Goal: Task Accomplishment & Management: Complete application form

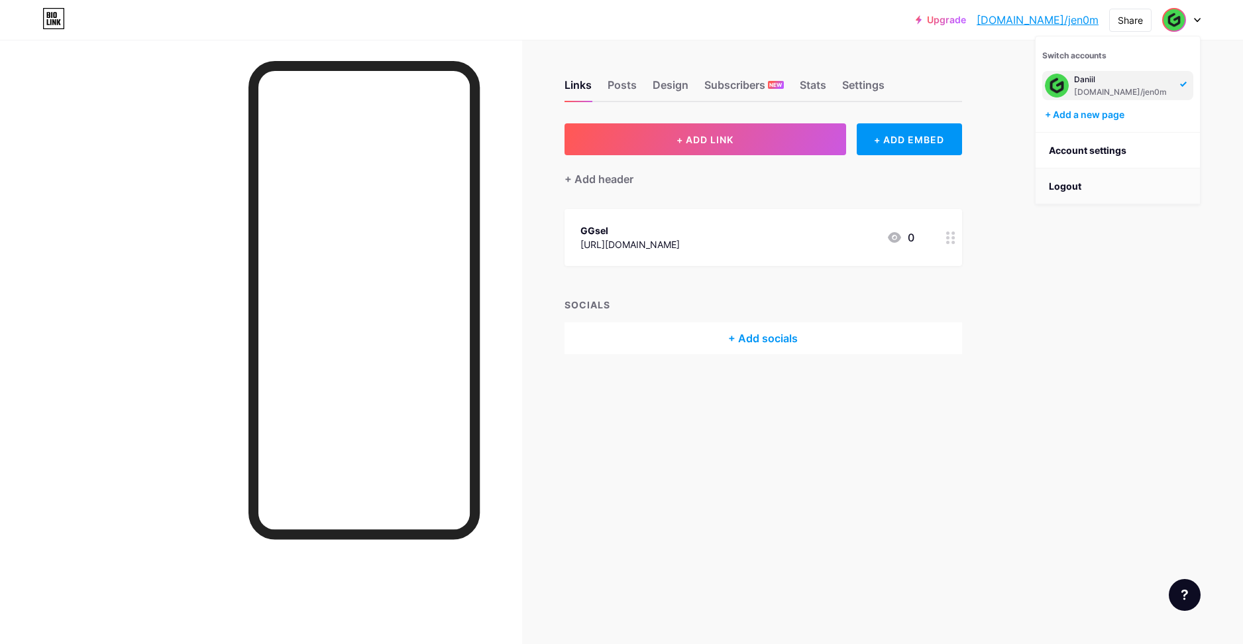
click at [1082, 187] on li "Logout" at bounding box center [1118, 186] width 164 height 36
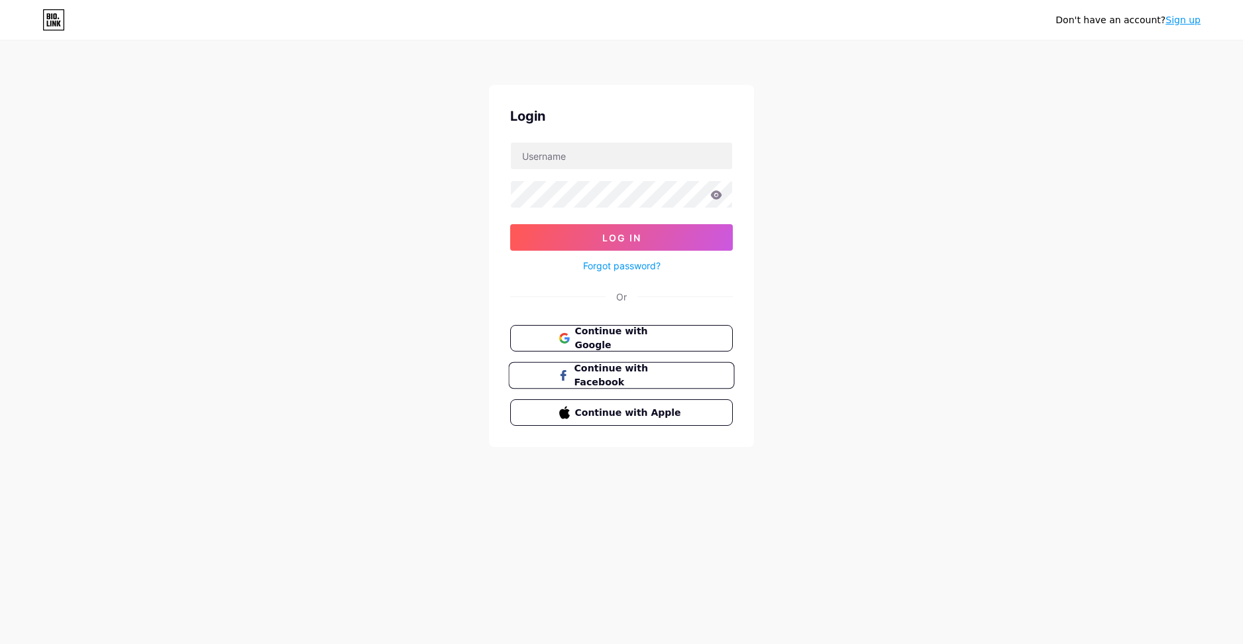
click at [651, 382] on button "Continue with Facebook" at bounding box center [621, 375] width 226 height 27
click at [1184, 25] on link "Sign up" at bounding box center [1183, 20] width 35 height 11
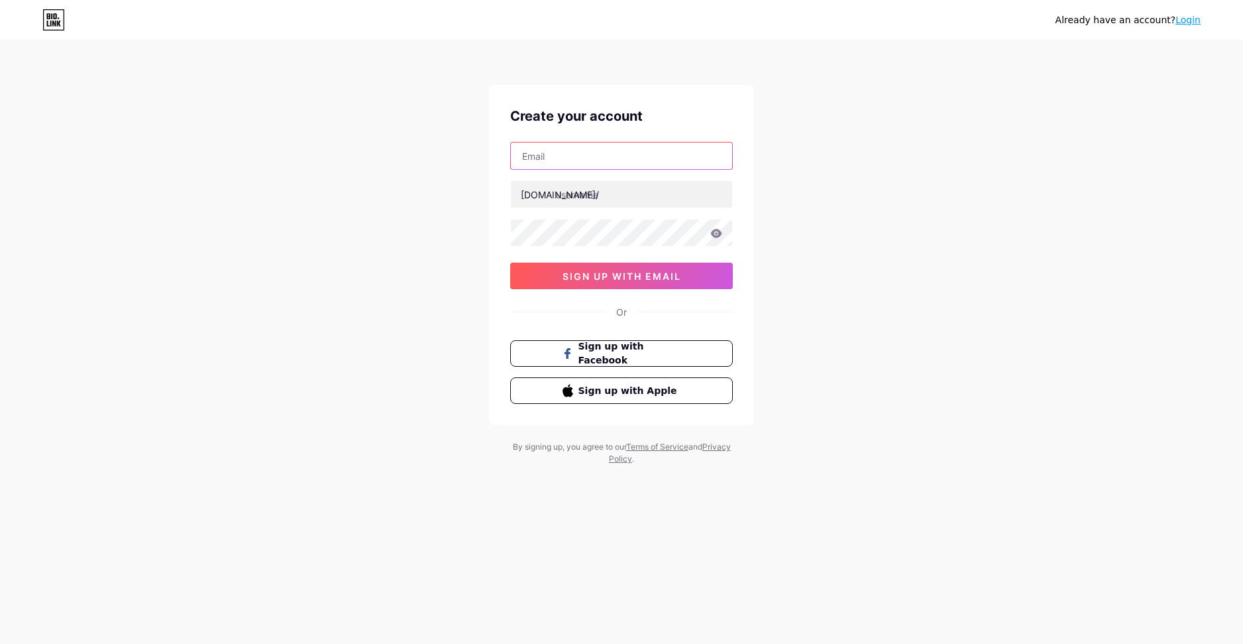
click at [596, 155] on input "text" at bounding box center [621, 155] width 221 height 27
type input "[EMAIL_ADDRESS][DOMAIN_NAME]"
click at [623, 192] on input "text" at bounding box center [621, 194] width 221 height 27
type input "soda2003"
click at [607, 293] on div "Create your account [EMAIL_ADDRESS][DOMAIN_NAME] [DOMAIN_NAME]/ soda2003 sign u…" at bounding box center [621, 255] width 265 height 340
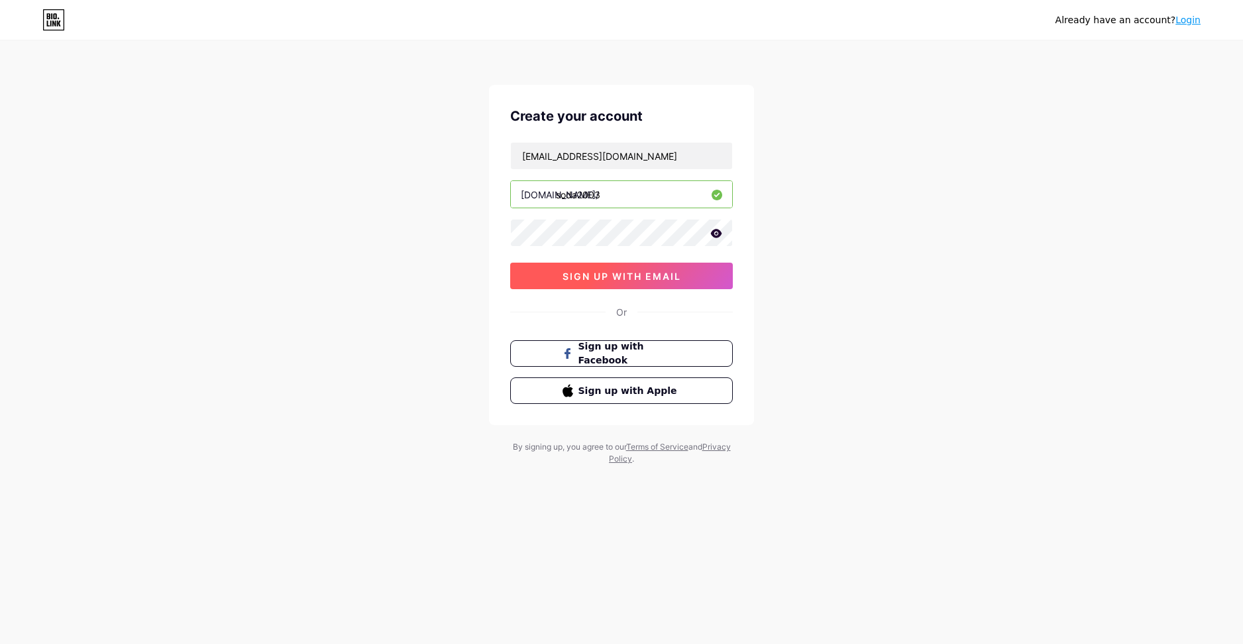
click at [609, 284] on button "sign up with email" at bounding box center [621, 275] width 223 height 27
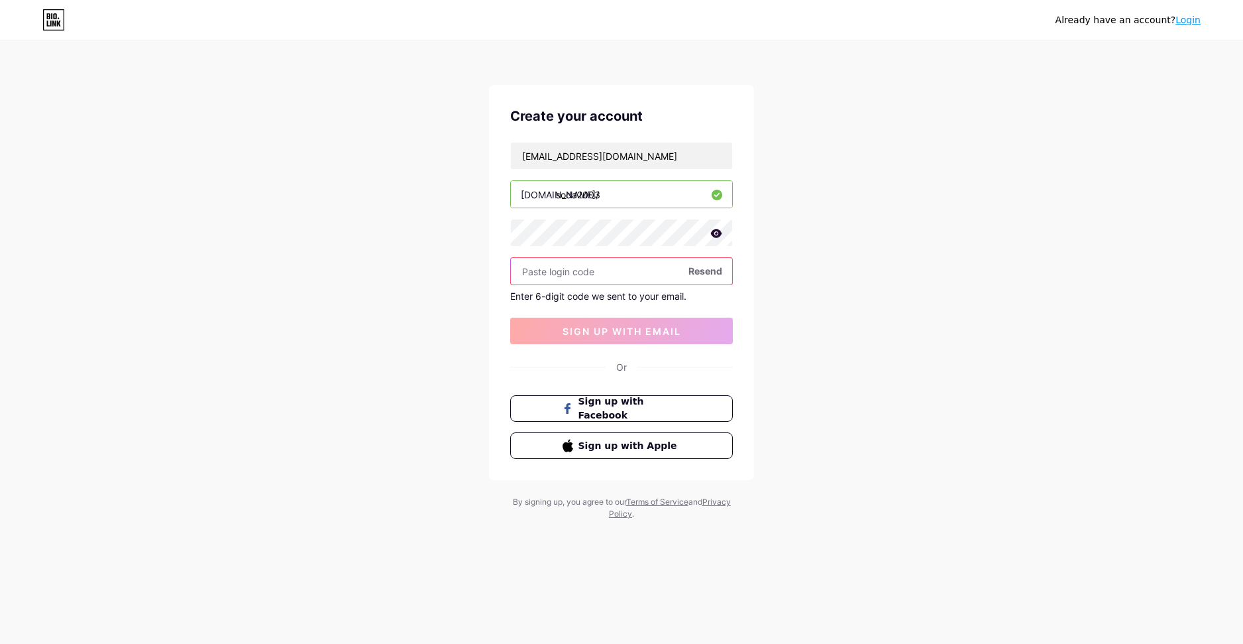
click at [639, 271] on input "text" at bounding box center [621, 271] width 221 height 27
paste input "839888"
type input "839888"
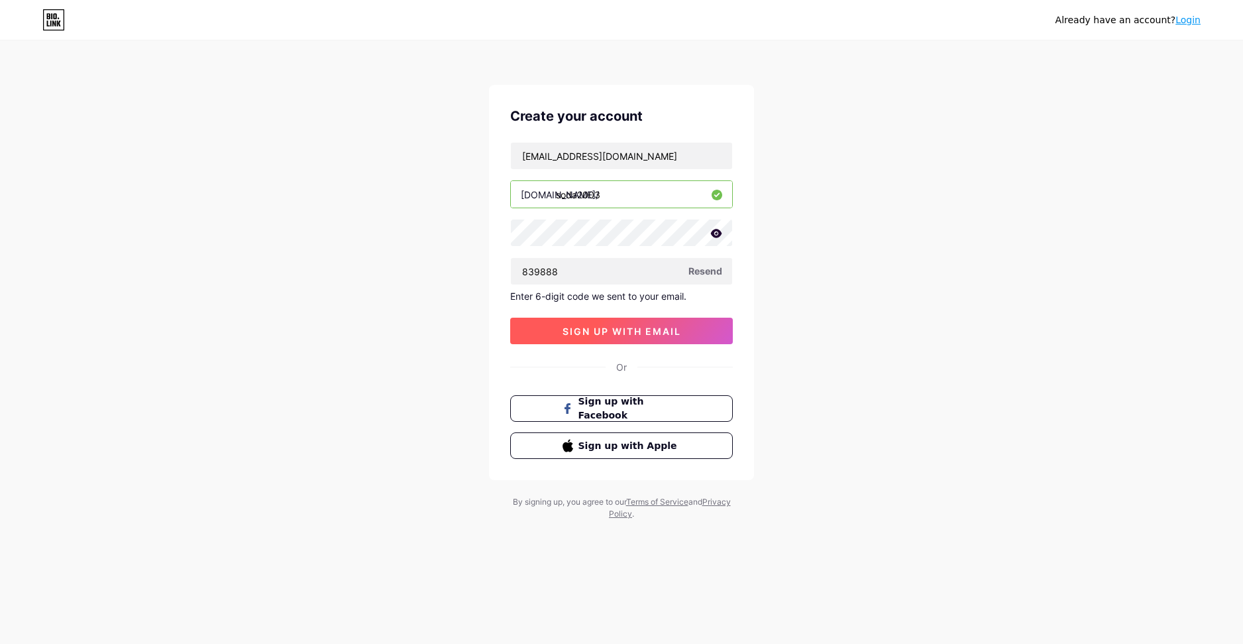
click at [645, 329] on span "sign up with email" at bounding box center [622, 330] width 119 height 11
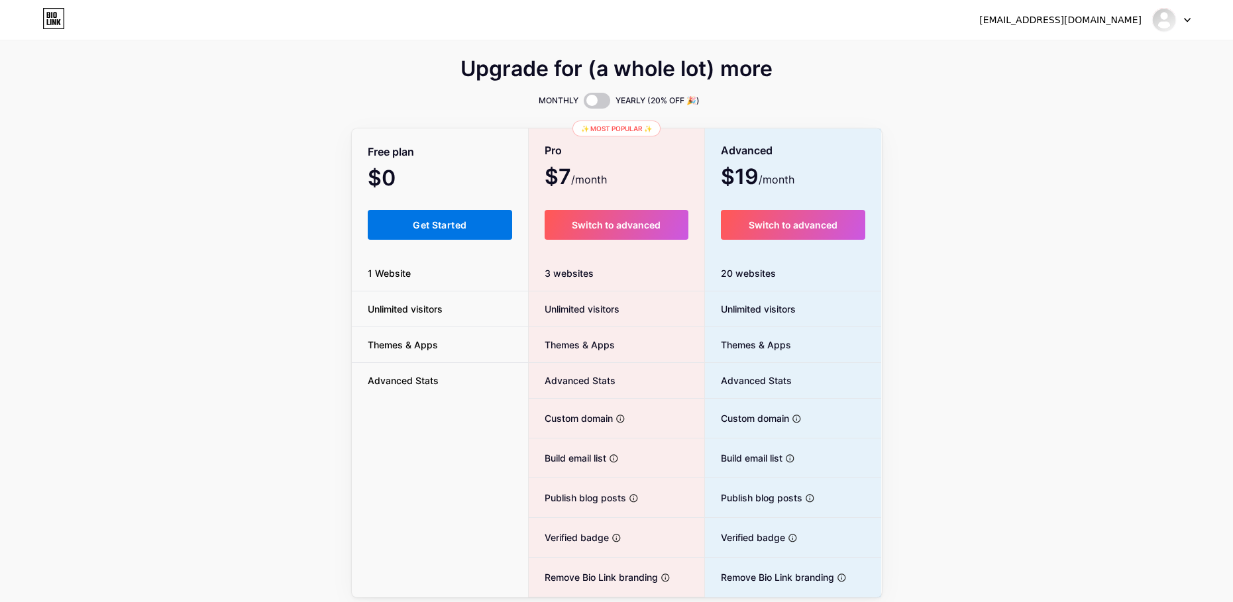
click at [465, 224] on span "Get Started" at bounding box center [440, 224] width 54 height 11
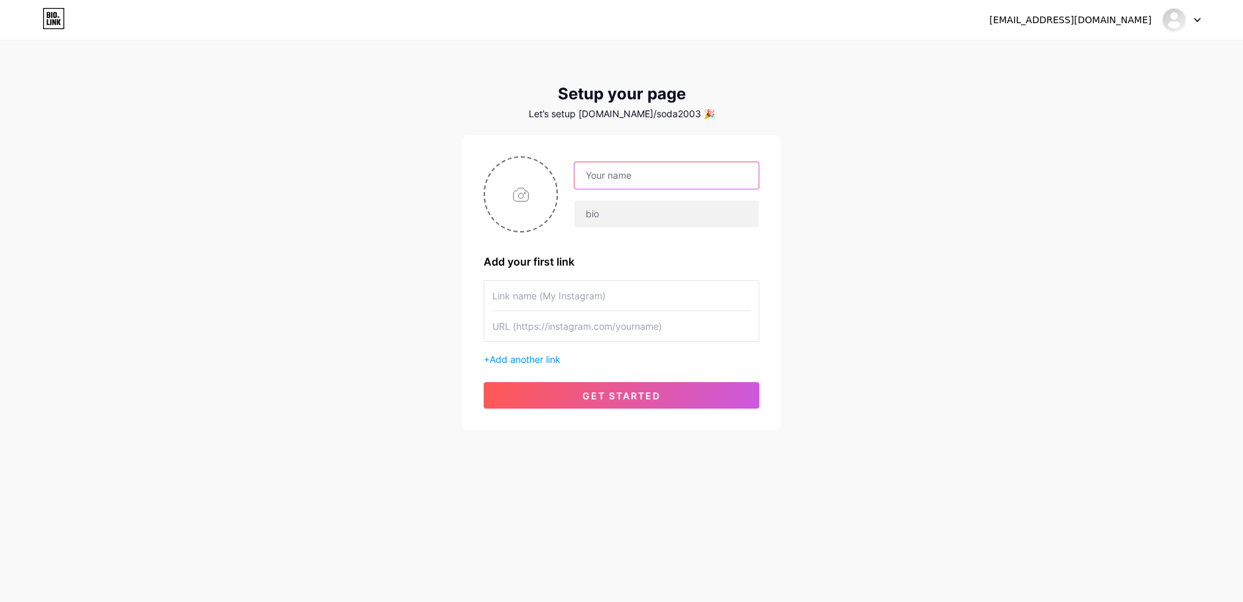
click at [626, 176] on input "text" at bounding box center [667, 175] width 184 height 27
type input "soda2003"
click at [658, 302] on input "text" at bounding box center [621, 296] width 258 height 30
paste input "839888"
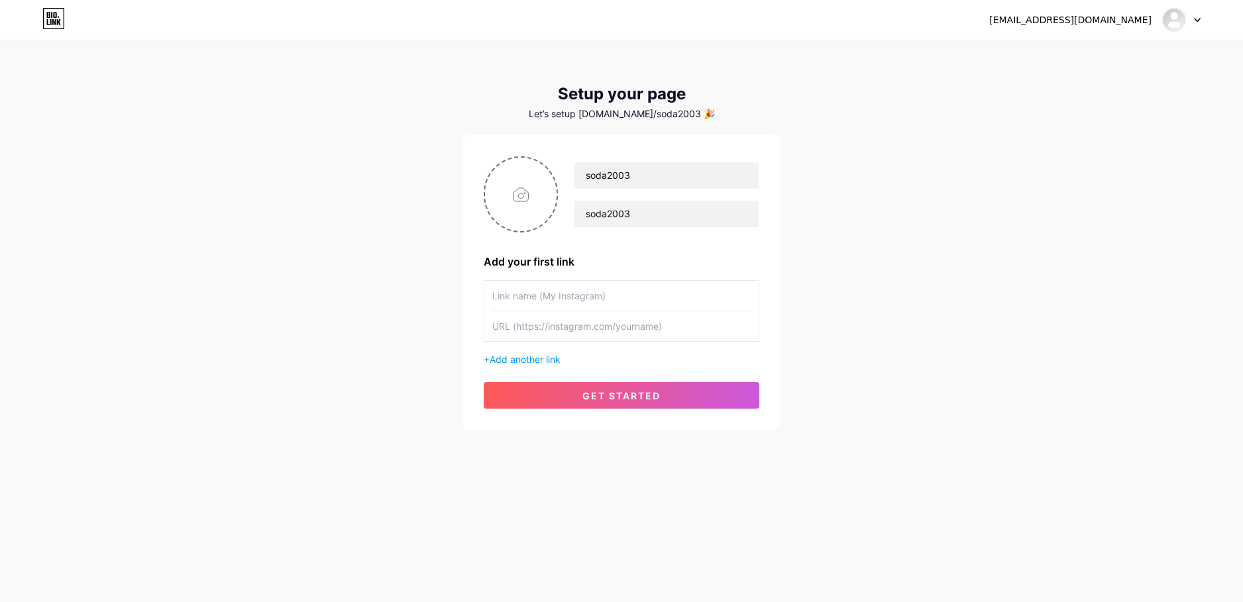
type input "839888"
click at [648, 304] on input "text" at bounding box center [621, 296] width 258 height 30
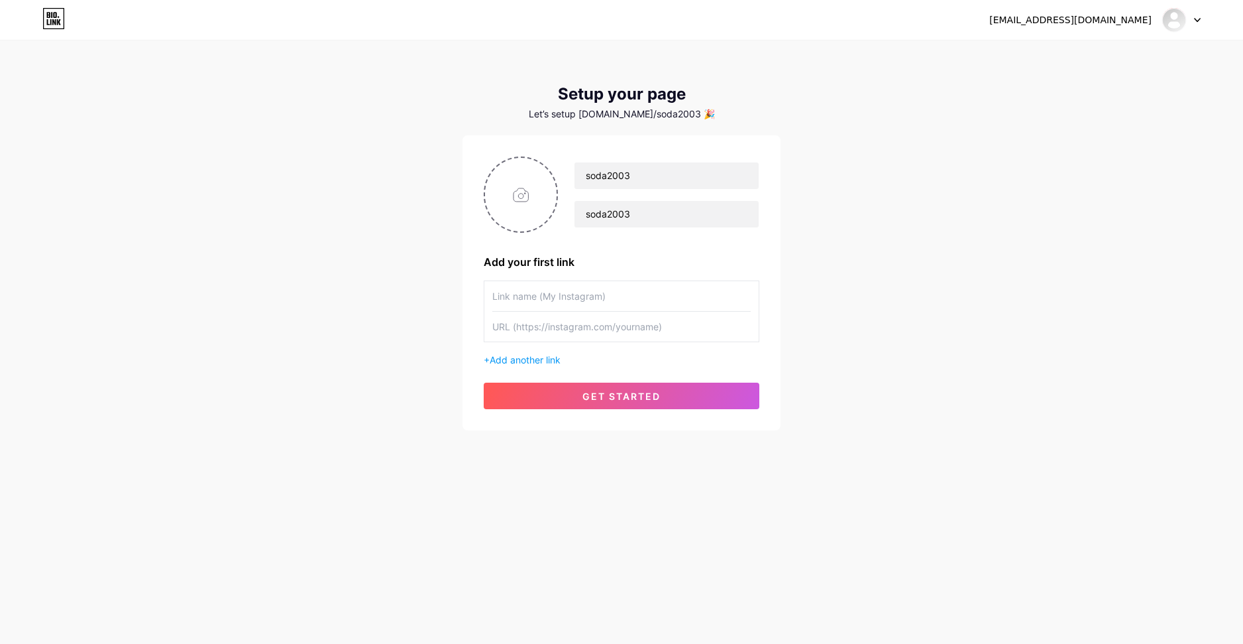
paste input "у ютубера 3х4 уже вышла проверка [URL][DOMAIN_NAME] и она оказалось успешной!"
drag, startPoint x: 623, startPoint y: 296, endPoint x: 660, endPoint y: 296, distance: 37.1
click at [660, 296] on input "у ютубера 3х4 уже вышла проверка [URL][DOMAIN_NAME] и она оказалось успешной!" at bounding box center [621, 296] width 258 height 30
type input "у ютубера 3х4 уже вышла проверка [URL][DOMAIN_NAME] и она оказалось успешной!"
click at [636, 321] on input "text" at bounding box center [621, 326] width 258 height 30
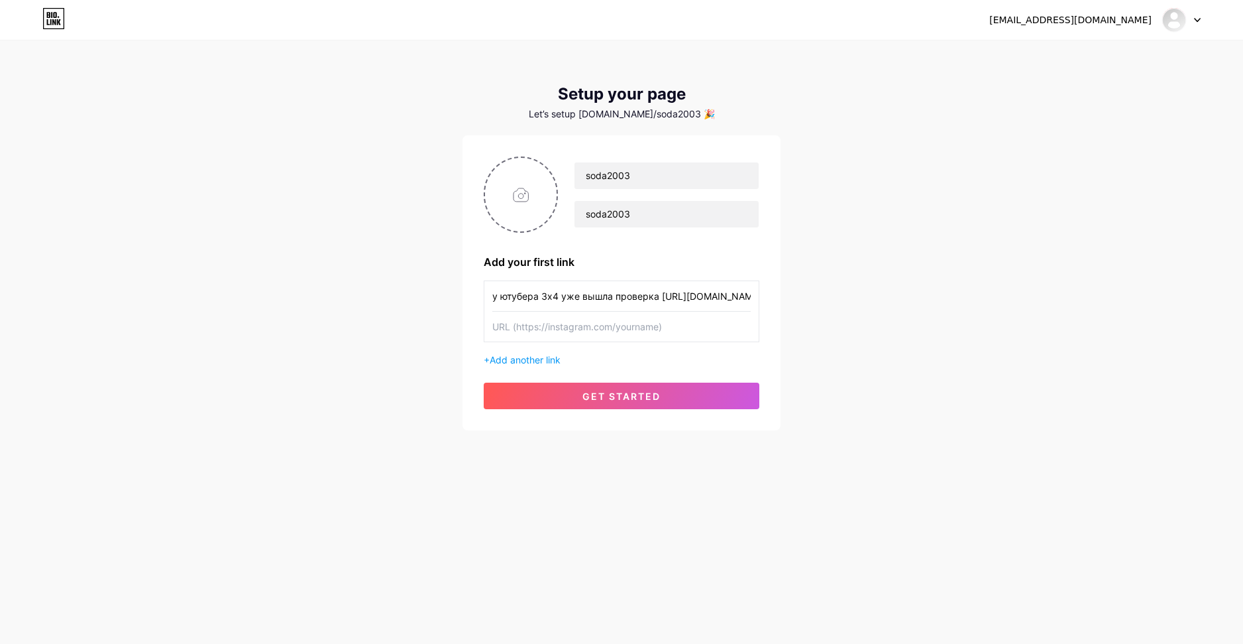
paste input "[URL][DOMAIN_NAME]"
type input "[URL][DOMAIN_NAME]"
drag, startPoint x: 661, startPoint y: 296, endPoint x: 624, endPoint y: 291, distance: 38.1
click at [624, 291] on input "у ютубера 3х4 уже вышла проверка [URL][DOMAIN_NAME] и она оказалось успешной!" at bounding box center [621, 296] width 258 height 30
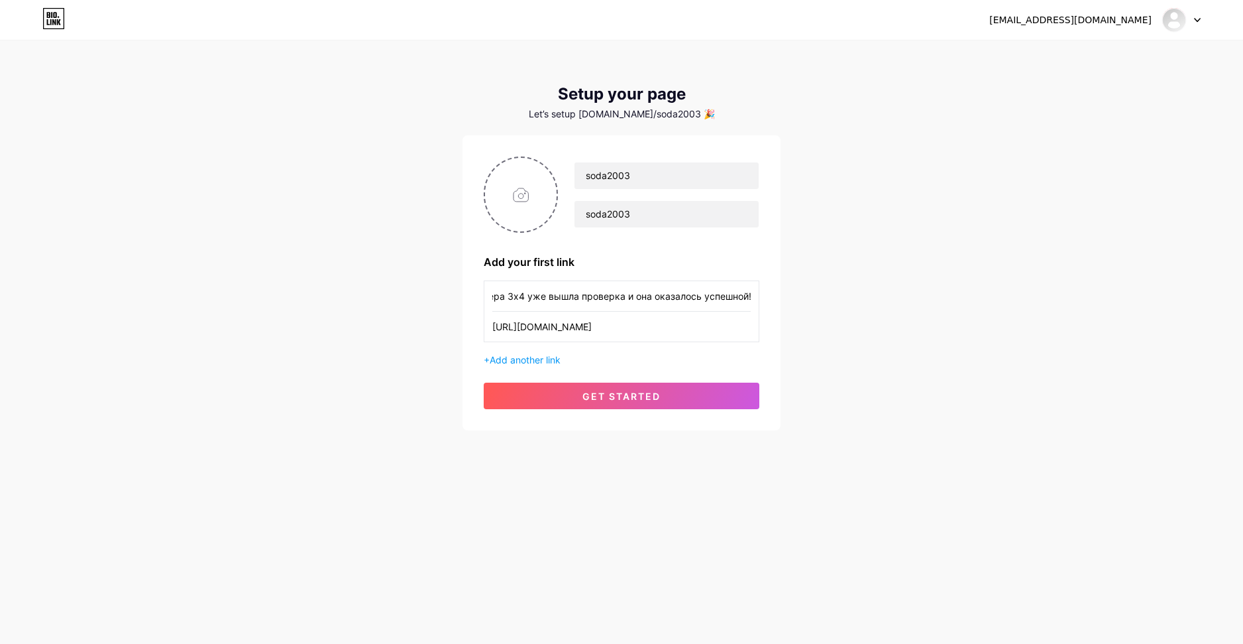
scroll to position [0, 0]
drag, startPoint x: 528, startPoint y: 300, endPoint x: 427, endPoint y: 298, distance: 100.8
click at [427, 298] on div "[EMAIL_ADDRESS][DOMAIN_NAME] Dashboard Logout Setup your page Let’s setup [DOMA…" at bounding box center [621, 236] width 1243 height 473
click at [496, 296] on input "у ютубера 3х4 уже вышла проверка и она оказалось успешной!" at bounding box center [621, 296] width 258 height 30
drag, startPoint x: 496, startPoint y: 295, endPoint x: 481, endPoint y: 293, distance: 16.0
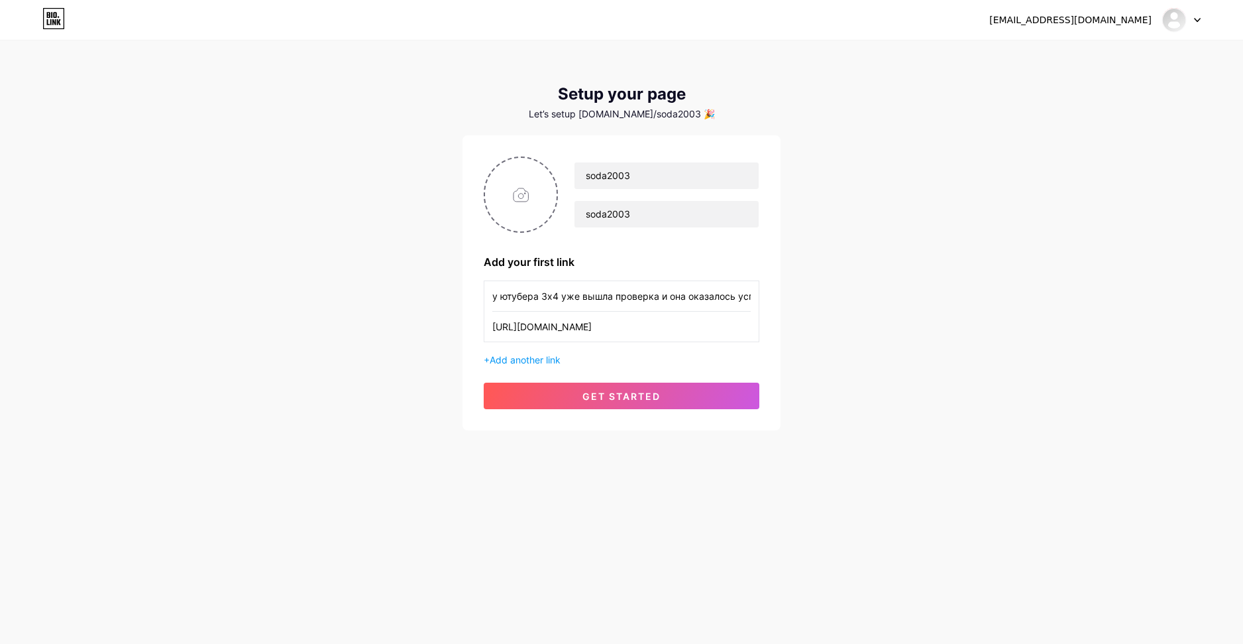
click at [481, 293] on div "soda2003 soda2003 Add your first link у ютубера 3х4 уже вышла проверка и она ок…" at bounding box center [622, 282] width 318 height 295
drag, startPoint x: 496, startPoint y: 294, endPoint x: 438, endPoint y: 288, distance: 58.0
click at [443, 289] on div "[EMAIL_ADDRESS][DOMAIN_NAME] Dashboard Logout Setup your page Let’s setup [DOMA…" at bounding box center [621, 236] width 1243 height 473
type input "У ютубера 3х4 уже вышла проверка и она оказалось успешной!"
click at [702, 388] on button "get started" at bounding box center [622, 395] width 276 height 27
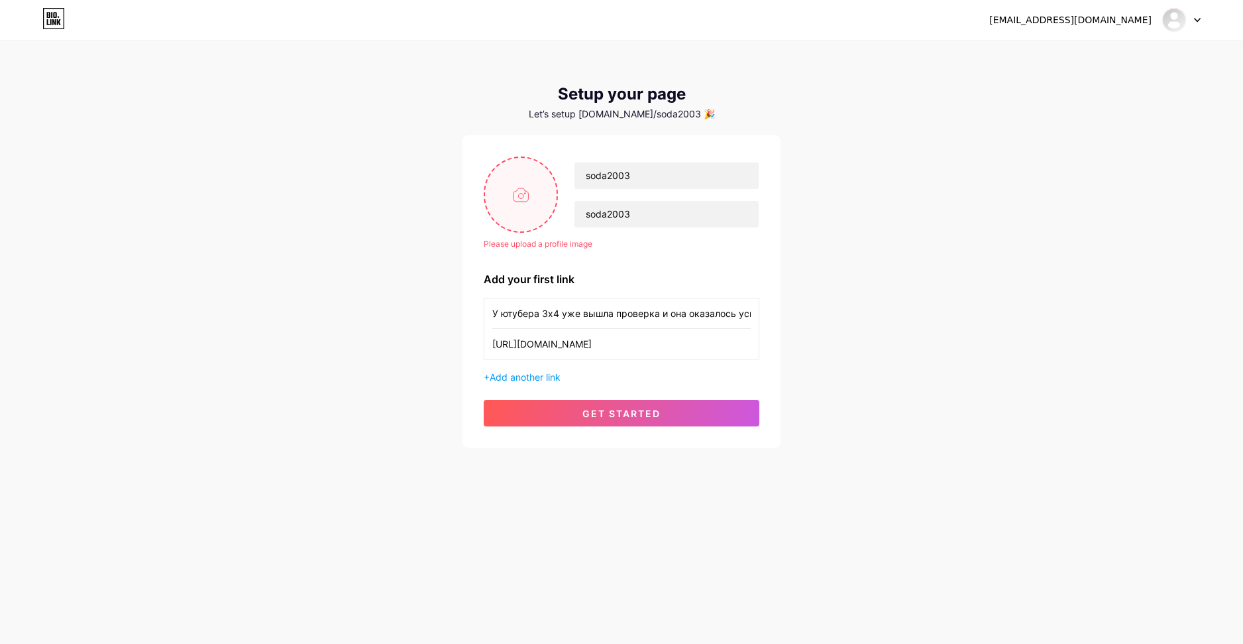
click at [537, 187] on input "file" at bounding box center [521, 195] width 72 height 74
type input "C:\fakepath\image1.png"
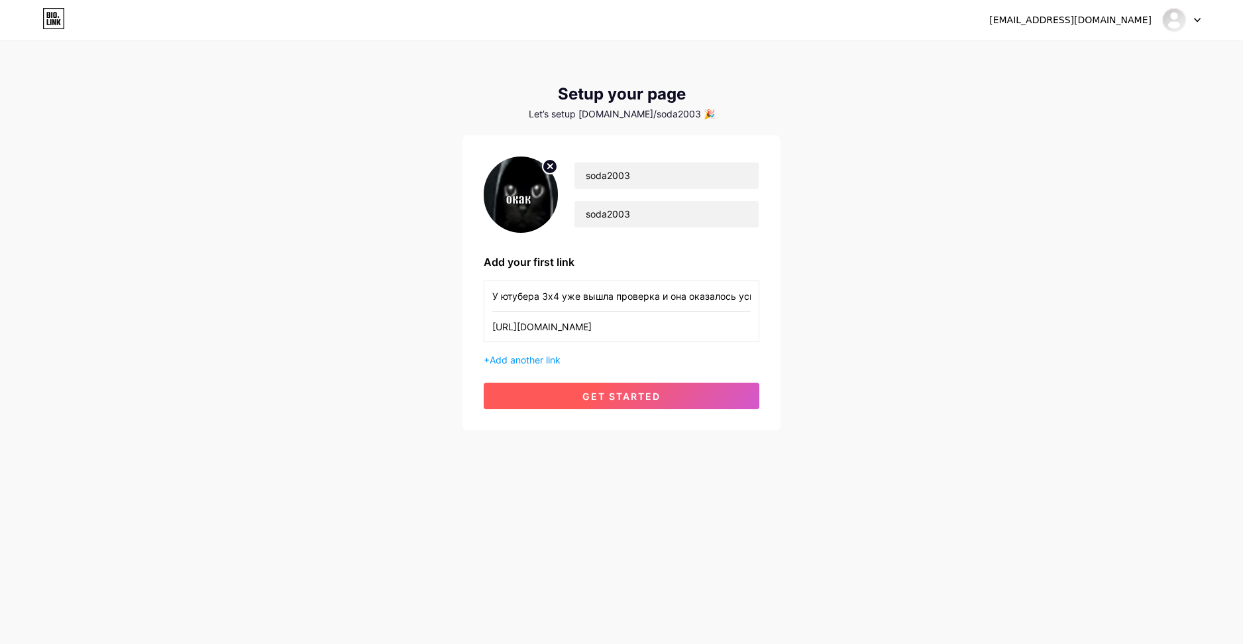
click at [659, 392] on span "get started" at bounding box center [622, 395] width 78 height 11
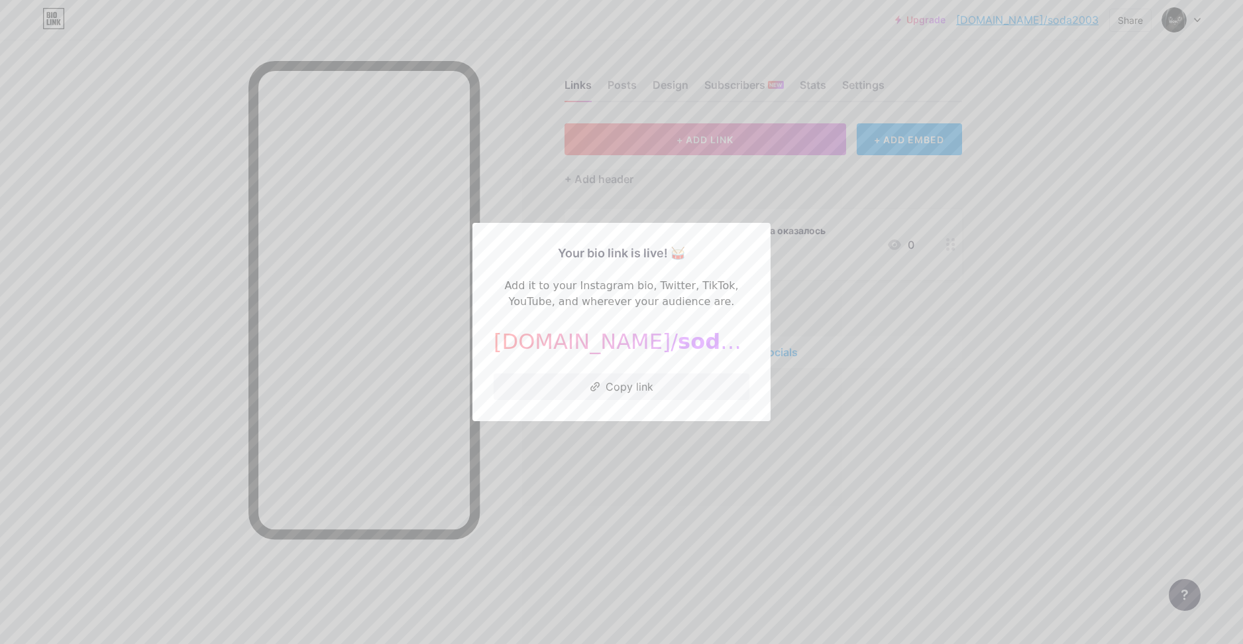
click at [883, 416] on div at bounding box center [621, 322] width 1243 height 644
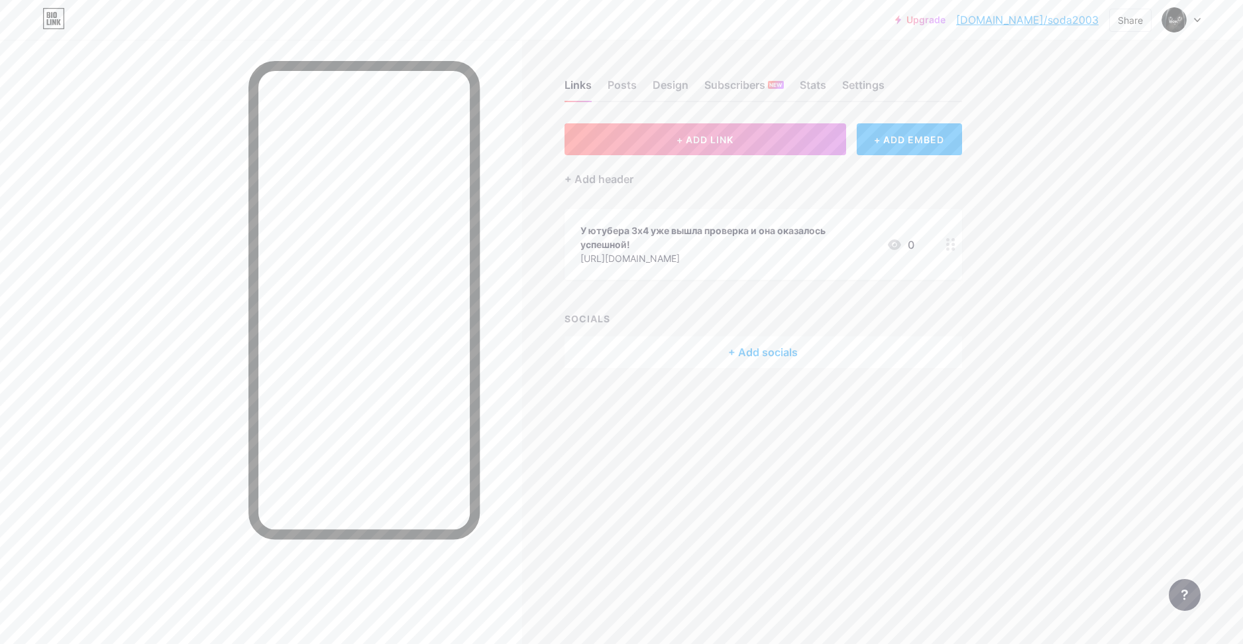
click at [1056, 25] on link "[DOMAIN_NAME]/soda2003" at bounding box center [1027, 20] width 142 height 16
